Goal: Task Accomplishment & Management: Use online tool/utility

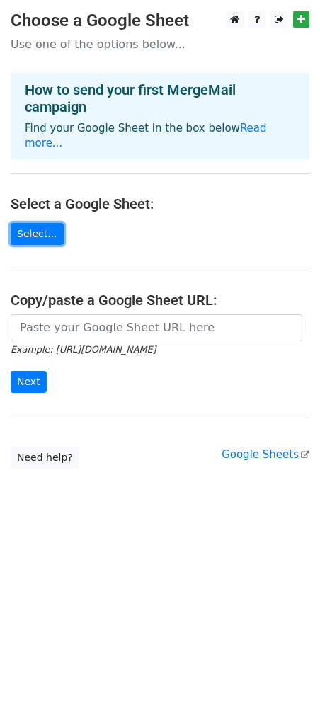
click at [43, 223] on link "Select..." at bounding box center [37, 234] width 53 height 22
